Goal: Task Accomplishment & Management: Use online tool/utility

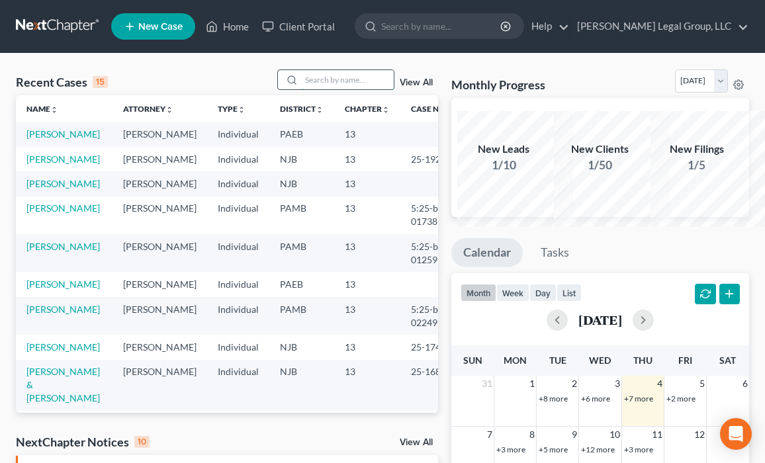
click at [304, 89] on input "search" at bounding box center [347, 79] width 93 height 19
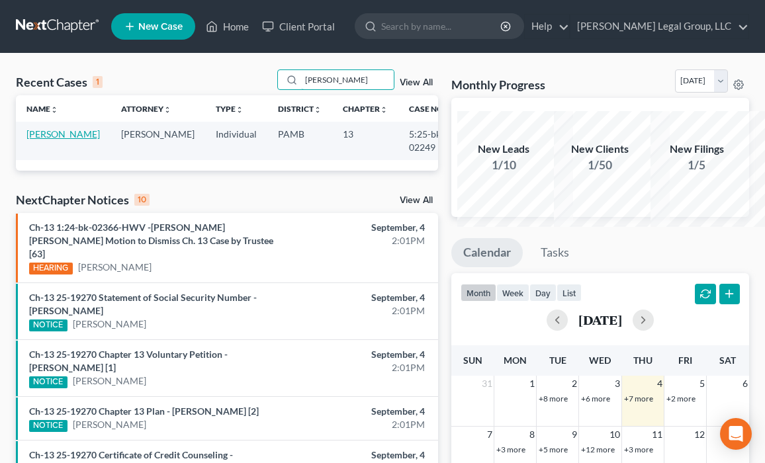
type input "[PERSON_NAME]"
click at [52, 140] on link "[PERSON_NAME]" at bounding box center [62, 133] width 73 height 11
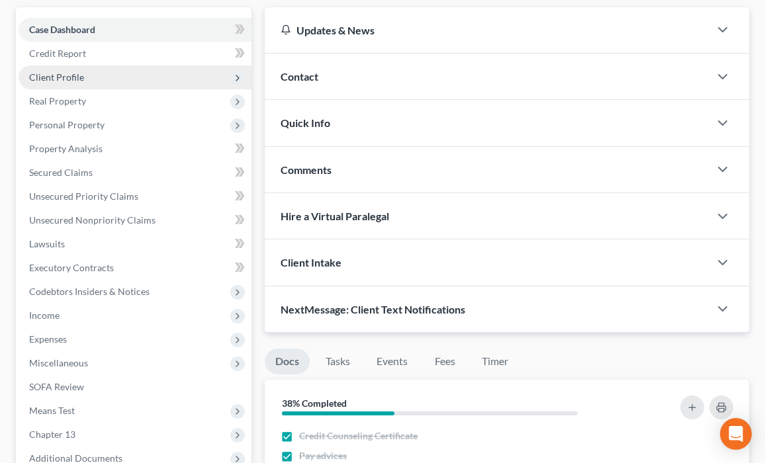
scroll to position [106, 0]
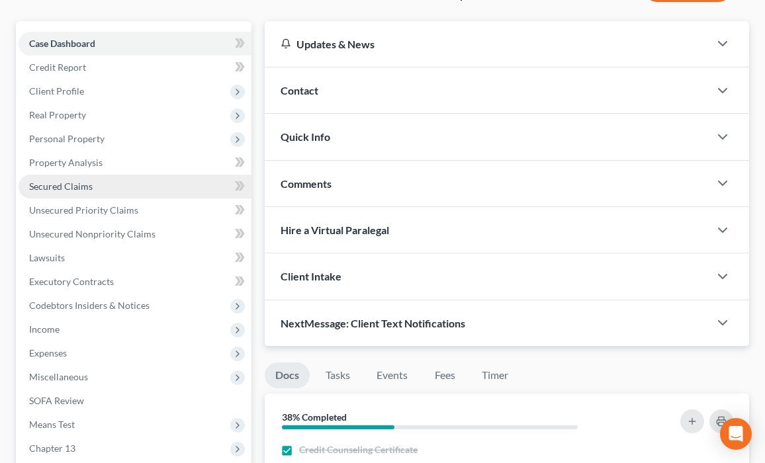
click at [83, 192] on span "Secured Claims" at bounding box center [60, 186] width 63 height 11
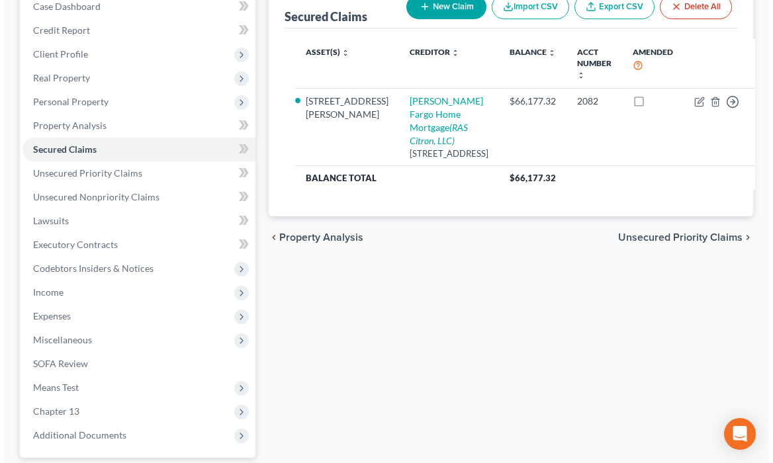
scroll to position [159, 0]
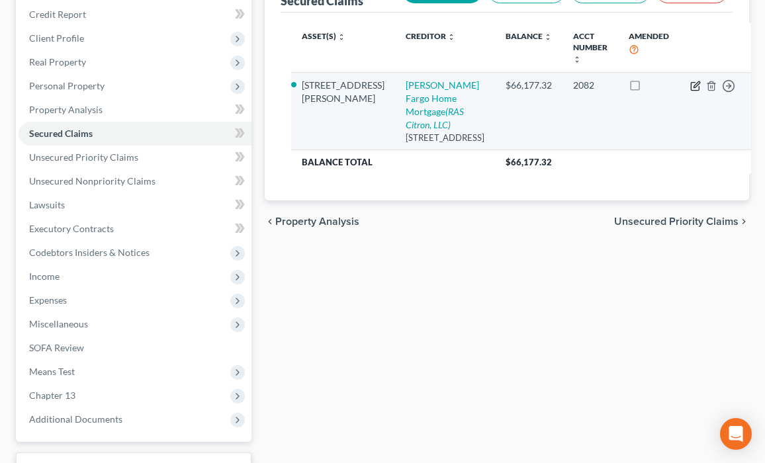
click at [691, 91] on icon "button" at bounding box center [695, 87] width 8 height 8
select select "16"
select select "4"
select select "0"
